Goal: Transaction & Acquisition: Subscribe to service/newsletter

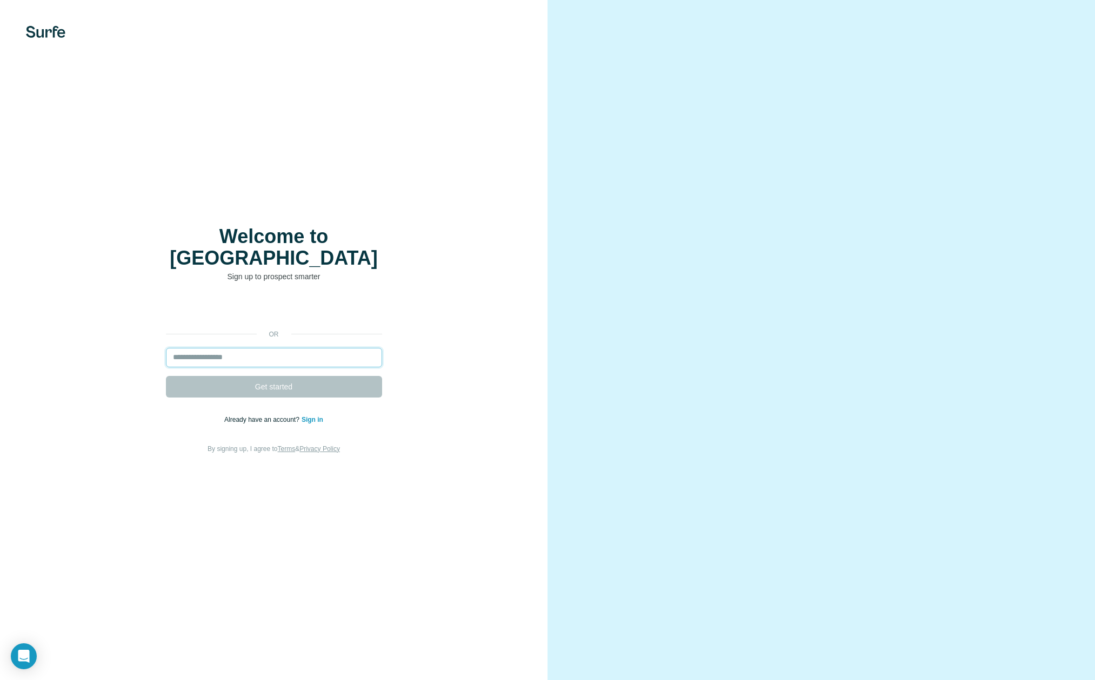
drag, startPoint x: 229, startPoint y: 348, endPoint x: 310, endPoint y: 382, distance: 87.6
click at [229, 348] on input "email" at bounding box center [274, 357] width 216 height 19
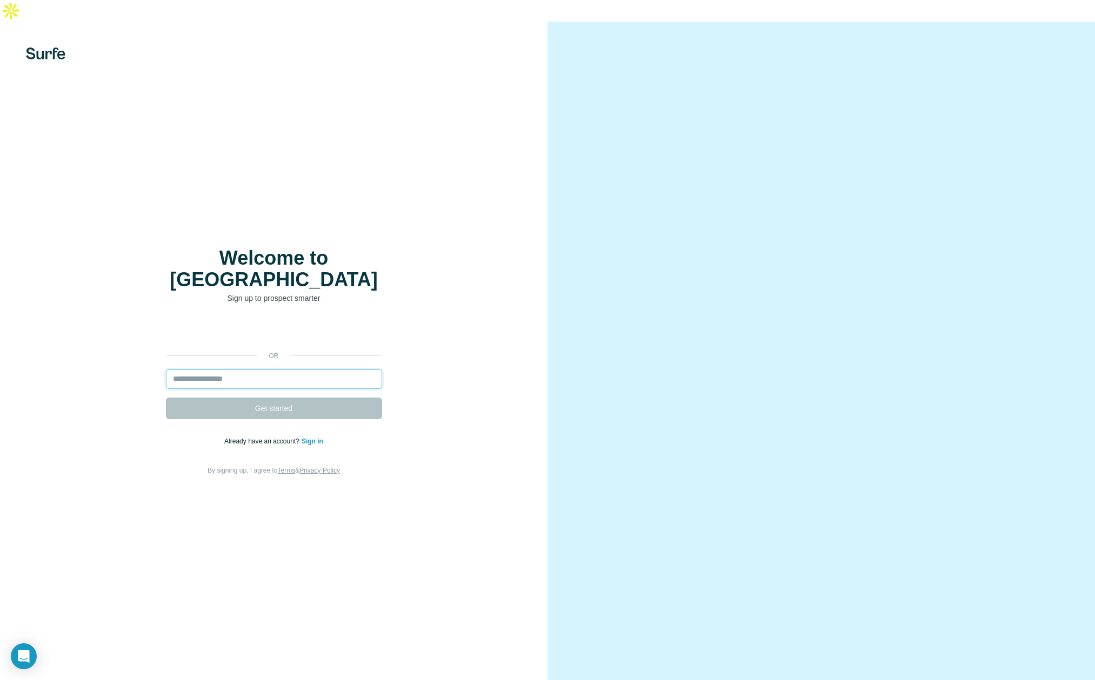
click at [249, 370] on input "email" at bounding box center [274, 379] width 216 height 19
type input "**********"
click at [166, 398] on button "Get started" at bounding box center [274, 409] width 216 height 22
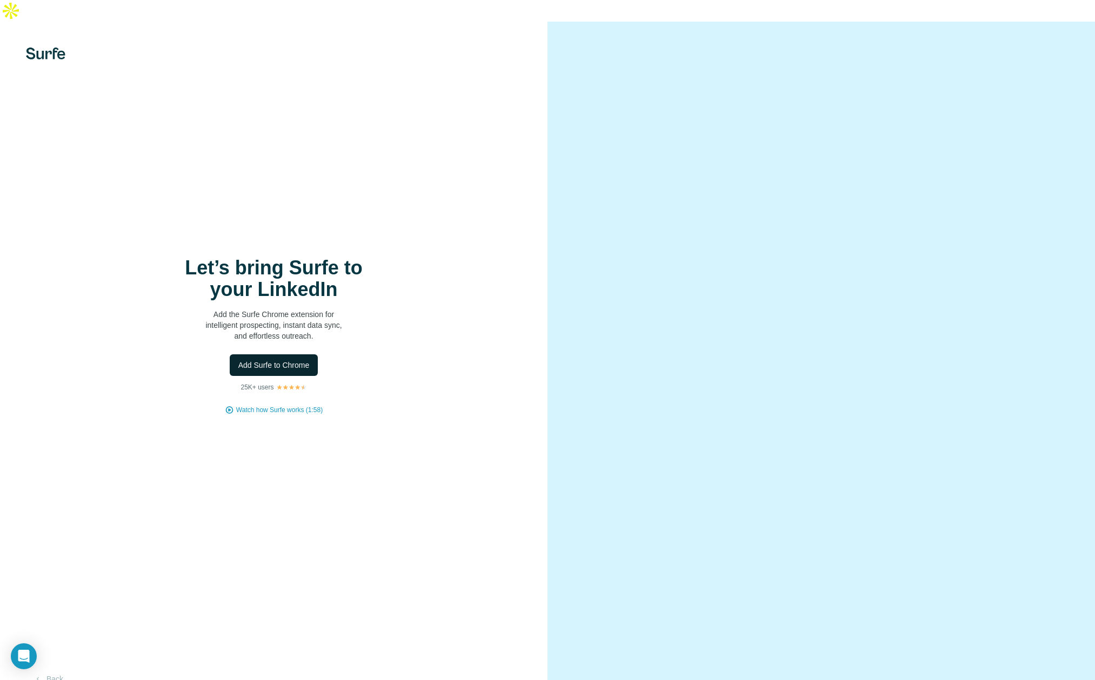
click at [293, 360] on span "Add Surfe to Chrome" at bounding box center [273, 365] width 71 height 11
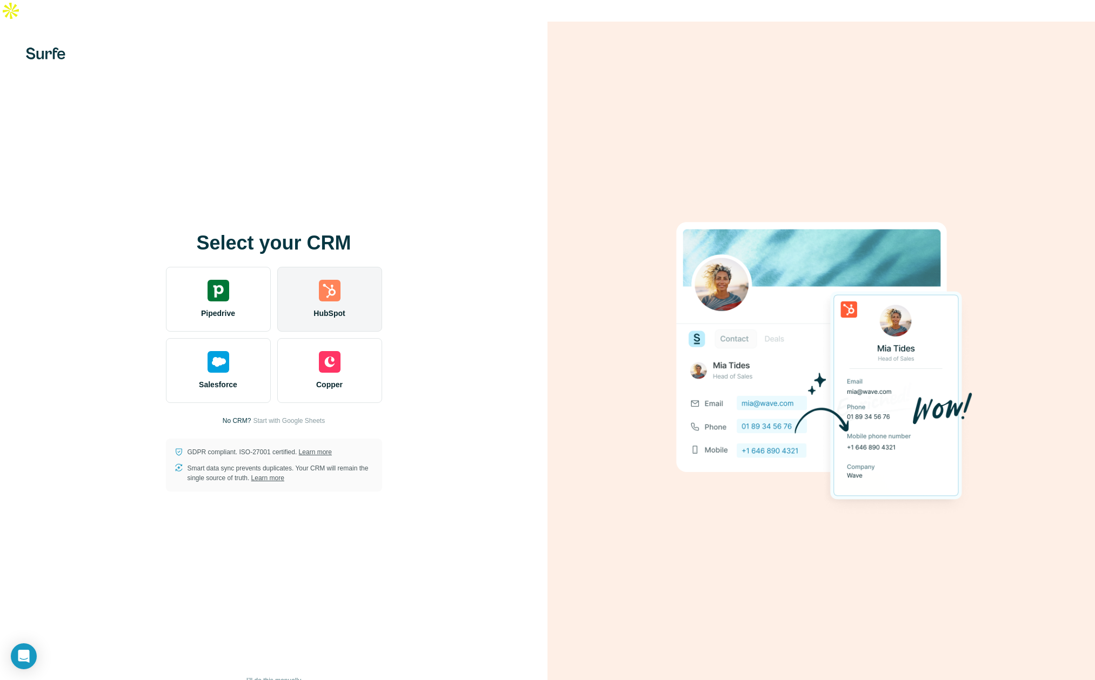
click at [338, 280] on img at bounding box center [330, 291] width 22 height 22
